Goal: Entertainment & Leisure: Consume media (video, audio)

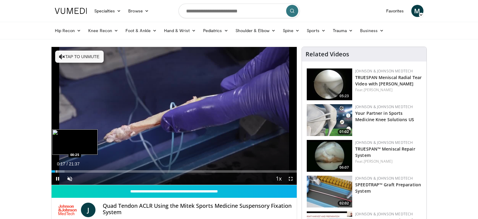
click at [56, 172] on div "Progress Bar" at bounding box center [56, 171] width 1 height 2
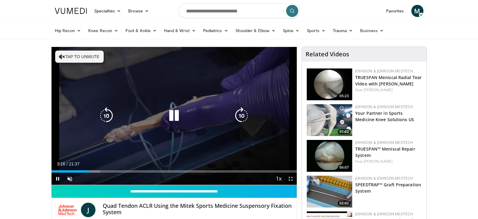
click at [196, 110] on div "Video Player" at bounding box center [173, 116] width 147 height 12
click at [204, 107] on div "10 seconds Tap to unmute" at bounding box center [175, 116] width 246 height 138
click at [172, 115] on icon "Video Player" at bounding box center [174, 115] width 17 height 17
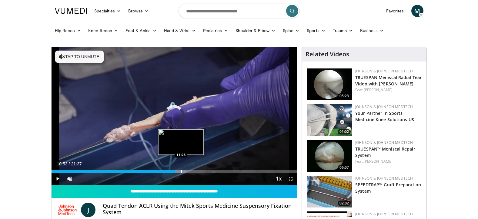
click at [181, 171] on div "Progress Bar" at bounding box center [181, 171] width 1 height 2
click at [190, 172] on div "Progress Bar" at bounding box center [190, 171] width 1 height 2
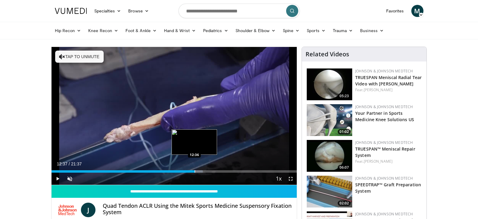
click at [195, 172] on div "Progress Bar" at bounding box center [195, 171] width 1 height 2
click at [206, 171] on div "Progress Bar" at bounding box center [206, 171] width 1 height 2
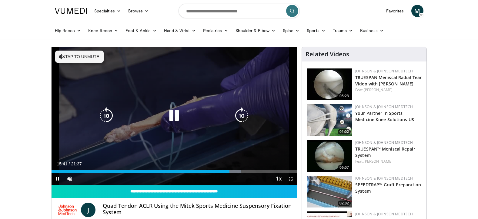
click at [173, 117] on icon "Video Player" at bounding box center [174, 115] width 17 height 17
click at [237, 99] on div "10 seconds Tap to unmute" at bounding box center [175, 116] width 246 height 138
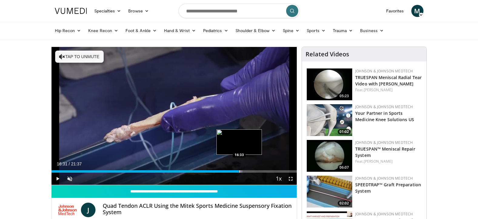
click at [240, 172] on div "Progress Bar" at bounding box center [240, 171] width 1 height 2
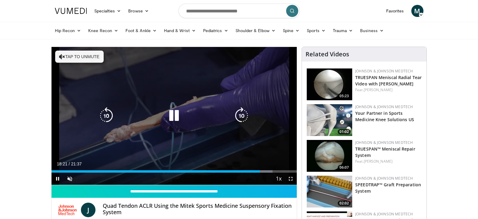
click at [175, 112] on icon "Video Player" at bounding box center [174, 115] width 17 height 17
